Goal: Transaction & Acquisition: Subscribe to service/newsletter

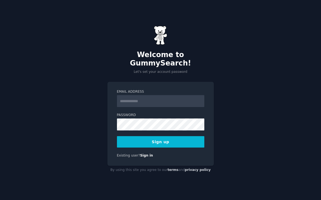
click at [159, 96] on input "Email Address" at bounding box center [160, 101] width 87 height 12
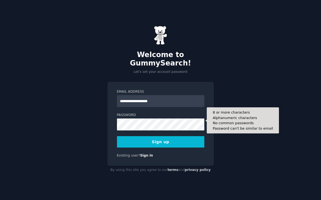
type input "**********"
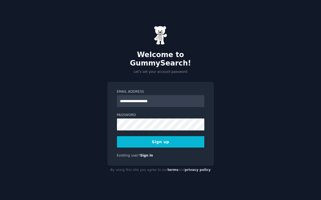
click at [178, 138] on button "Sign up" at bounding box center [160, 141] width 87 height 11
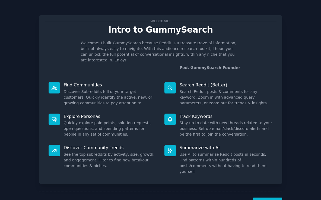
click at [265, 197] on button "Next" at bounding box center [267, 203] width 29 height 13
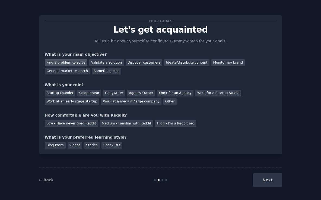
click at [73, 61] on div "Find a problem to solve" at bounding box center [66, 62] width 43 height 7
click at [73, 72] on div "General market research" at bounding box center [67, 71] width 45 height 7
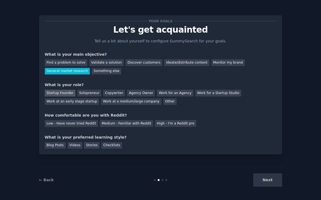
click at [59, 93] on div "Startup Founder" at bounding box center [60, 93] width 31 height 7
click at [85, 93] on div "Solopreneur" at bounding box center [89, 93] width 24 height 7
click at [110, 124] on div "Medium - Familiar with Reddit" at bounding box center [126, 123] width 53 height 7
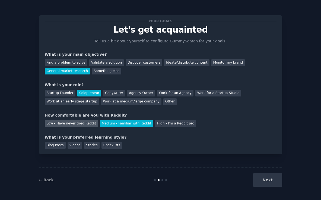
click at [76, 125] on div "Low - Have never tried Reddit" at bounding box center [71, 123] width 53 height 7
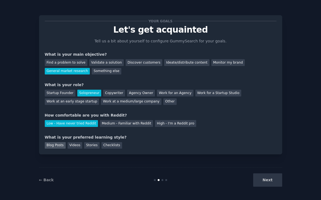
click at [58, 146] on div "Blog Posts" at bounding box center [55, 145] width 21 height 7
click at [74, 146] on div "Videos" at bounding box center [75, 145] width 15 height 7
click at [276, 179] on button "Next" at bounding box center [267, 179] width 29 height 13
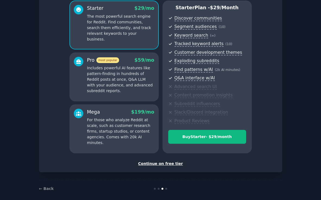
scroll to position [48, 0]
click at [156, 163] on div "Continue on free tier" at bounding box center [161, 164] width 232 height 6
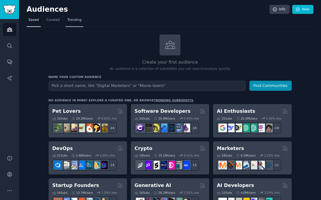
click at [73, 20] on span "Trending" at bounding box center [74, 20] width 14 height 5
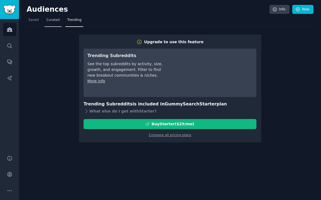
click at [50, 23] on link "Curated" at bounding box center [53, 21] width 17 height 11
